Goal: Obtain resource: Download file/media

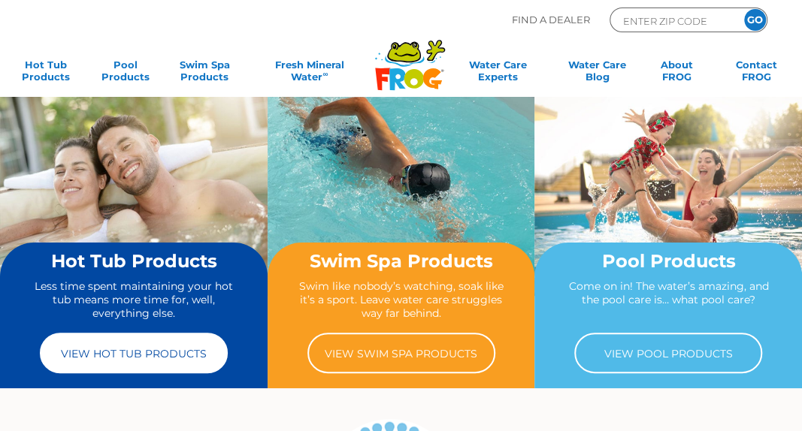
click at [164, 355] on link "View Hot Tub Products" at bounding box center [134, 353] width 188 height 41
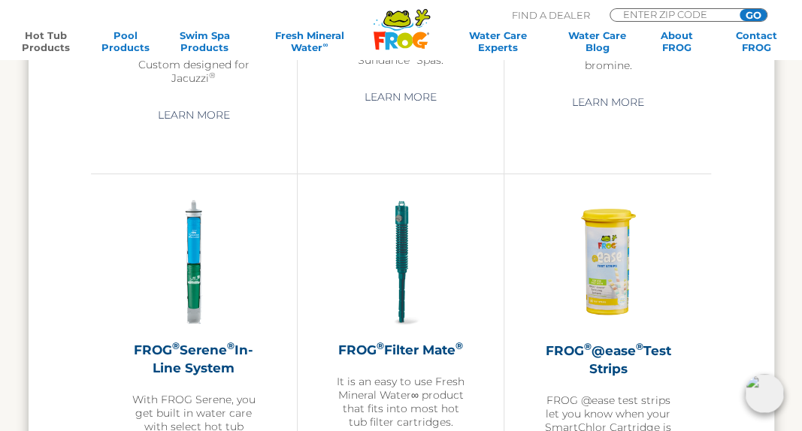
scroll to position [1082, 0]
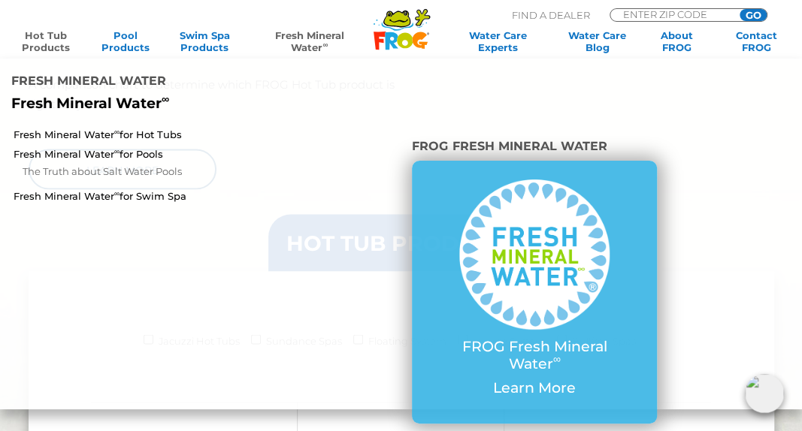
click at [319, 42] on link "Fresh Mineral Water ∞" at bounding box center [309, 41] width 113 height 24
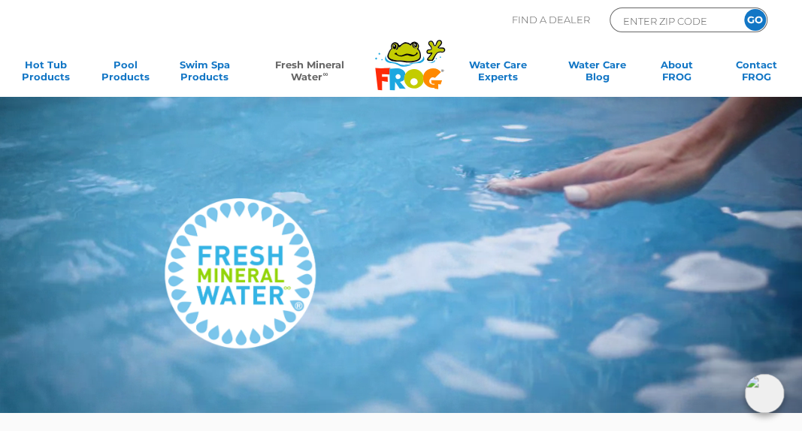
click at [227, 295] on img at bounding box center [240, 273] width 150 height 150
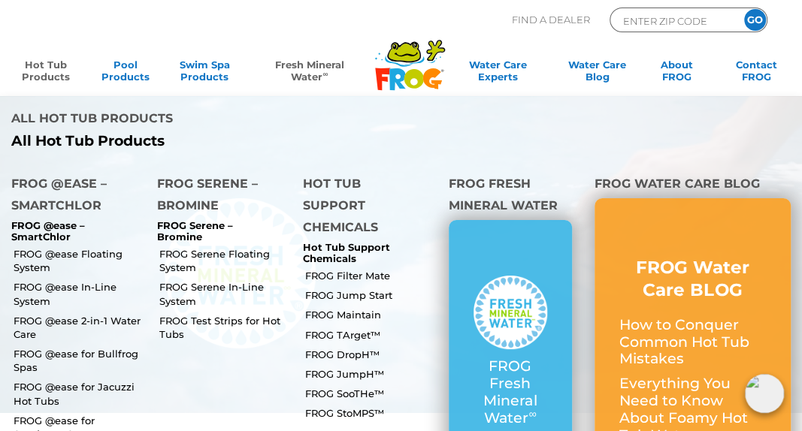
click at [42, 72] on link "Hot Tub Products" at bounding box center [46, 74] width 62 height 30
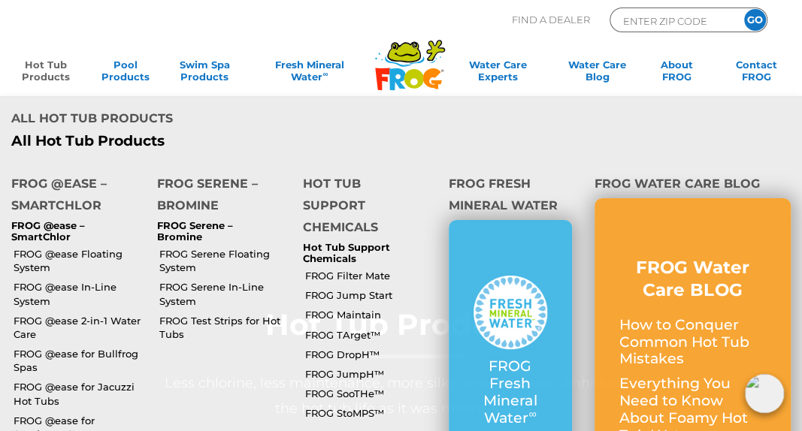
click at [35, 63] on link "Hot Tub Products" at bounding box center [46, 74] width 62 height 30
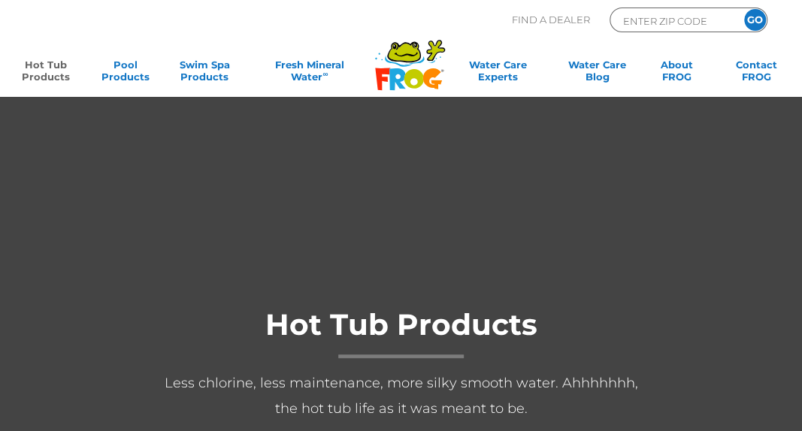
click at [35, 63] on link "Hot Tub Products" at bounding box center [46, 74] width 62 height 30
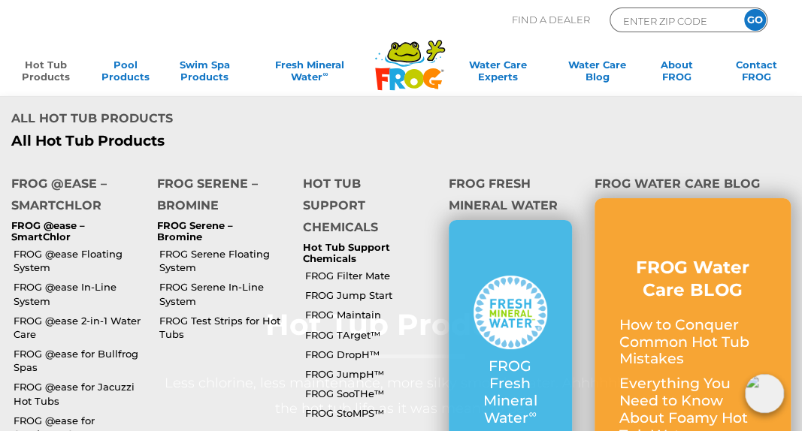
click at [50, 69] on link "Hot Tub Products" at bounding box center [46, 74] width 62 height 30
click at [173, 280] on link "FROG Serene In-Line System" at bounding box center [225, 293] width 132 height 27
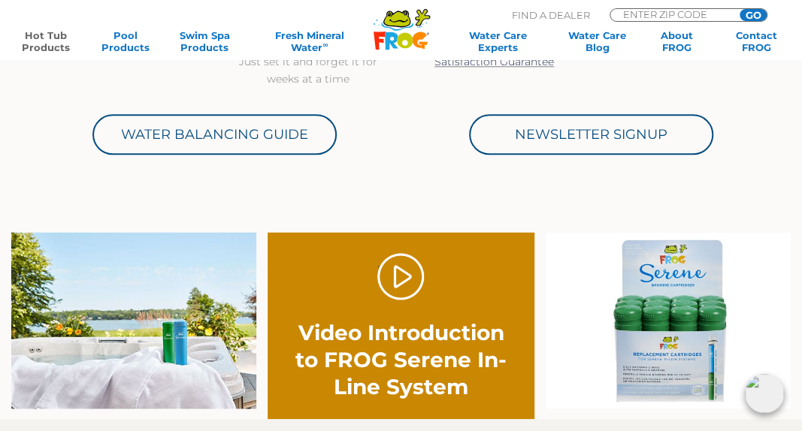
scroll to position [724, 0]
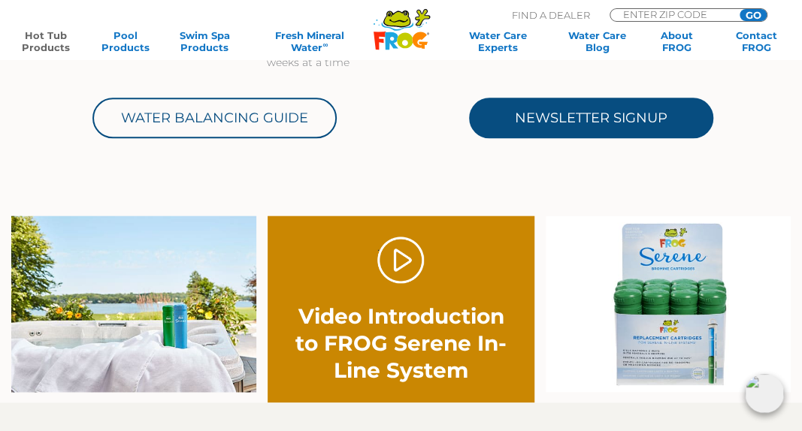
click at [577, 113] on link "Newsletter Signup" at bounding box center [591, 118] width 244 height 41
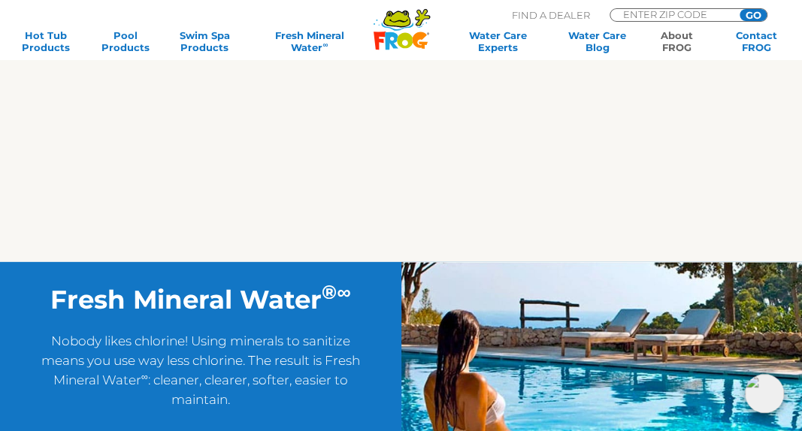
scroll to position [1734, 0]
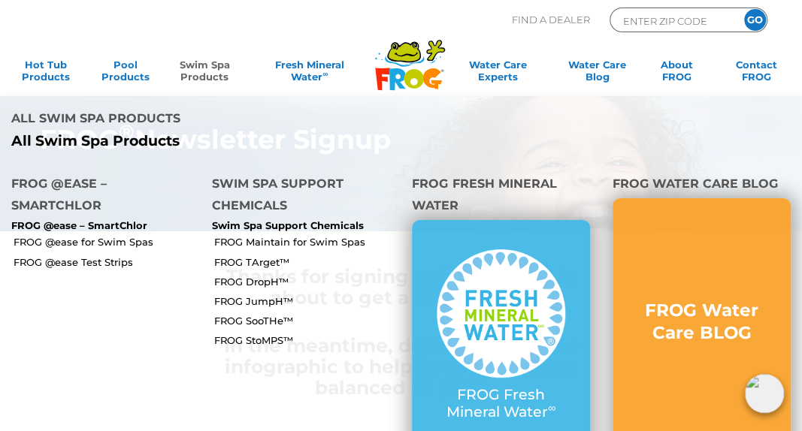
click at [213, 74] on link "Swim Spa Products" at bounding box center [205, 74] width 62 height 30
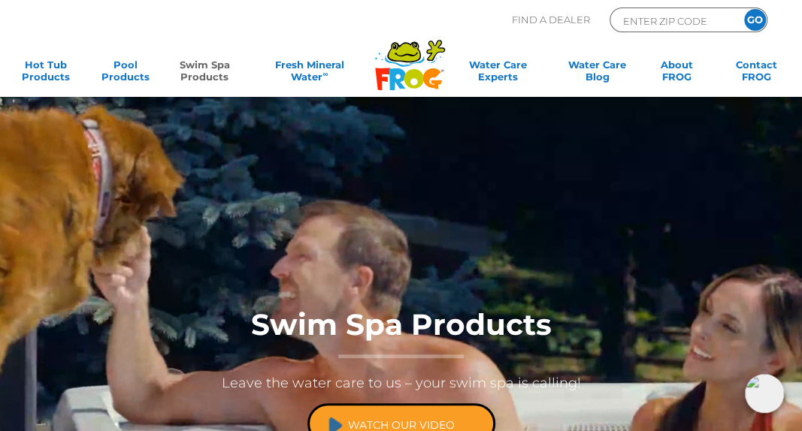
click at [433, 419] on link "Watch Our Video" at bounding box center [401, 424] width 188 height 41
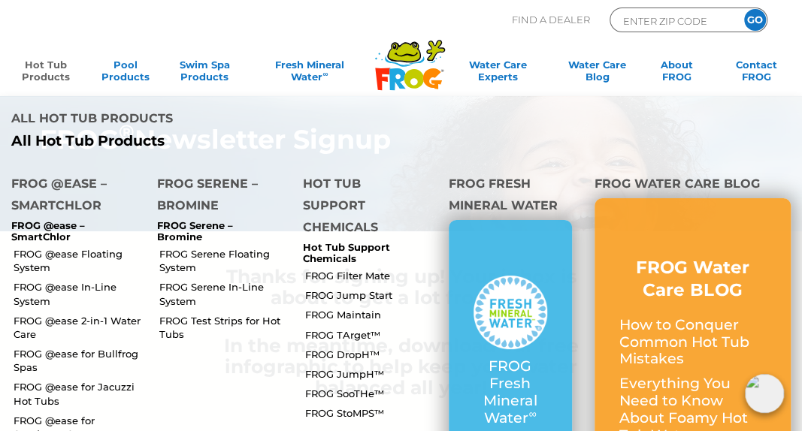
click at [60, 77] on link "Hot Tub Products" at bounding box center [46, 74] width 62 height 30
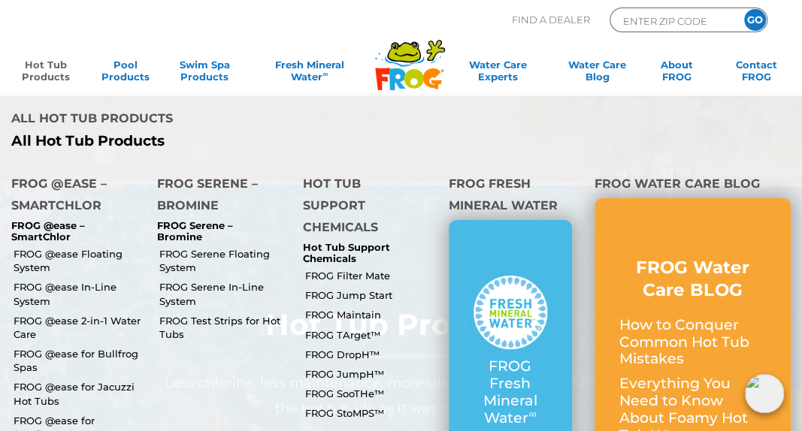
click at [50, 71] on link "Hot Tub Products" at bounding box center [46, 74] width 62 height 30
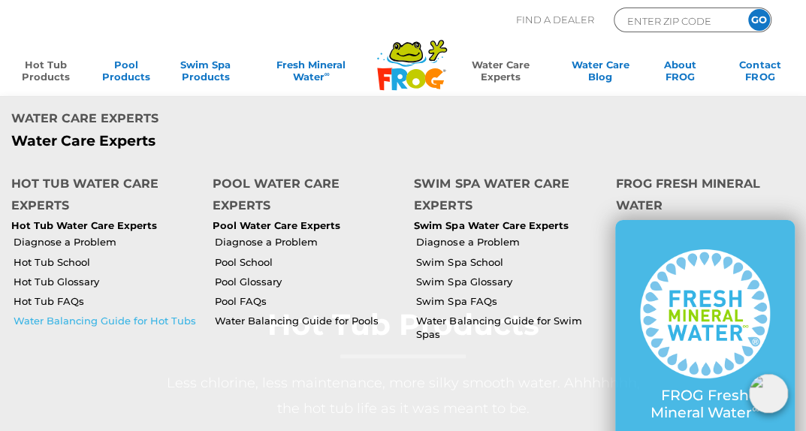
click at [126, 314] on link "Water Balancing Guide for Hot Tubs" at bounding box center [108, 321] width 188 height 14
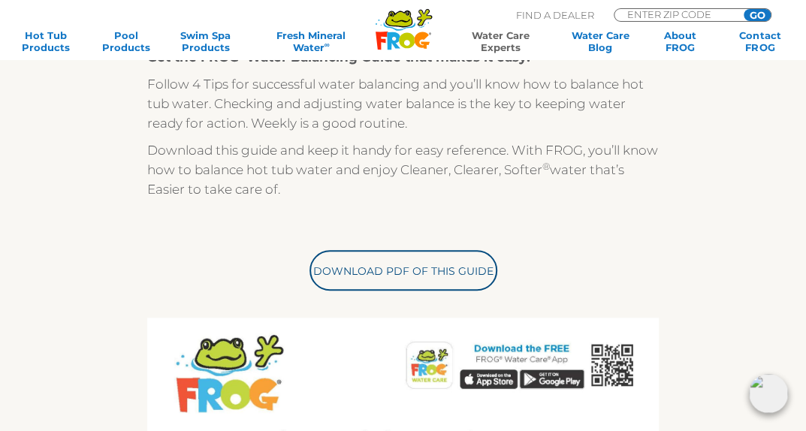
scroll to position [361, 0]
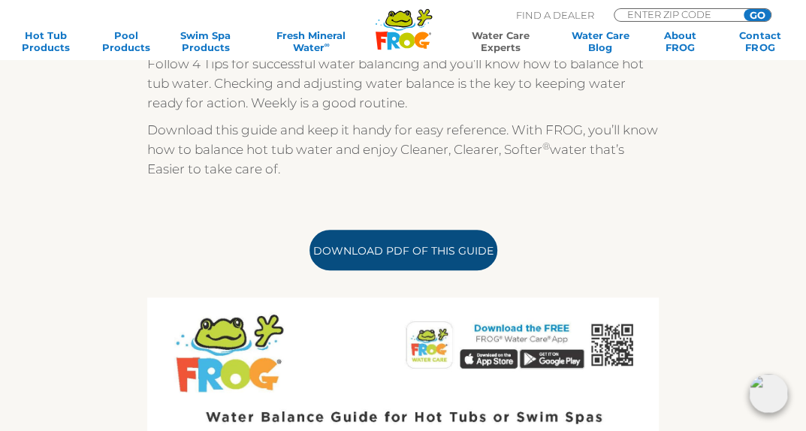
click at [436, 249] on link "Download PDF of this Guide" at bounding box center [404, 250] width 188 height 41
